Goal: Find specific page/section: Find specific page/section

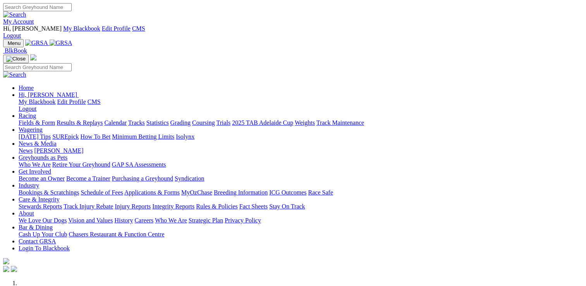
click at [60, 196] on link "Care & Integrity" at bounding box center [39, 199] width 41 height 7
click at [62, 203] on link "Stewards Reports" at bounding box center [40, 206] width 43 height 7
